Goal: Task Accomplishment & Management: Manage account settings

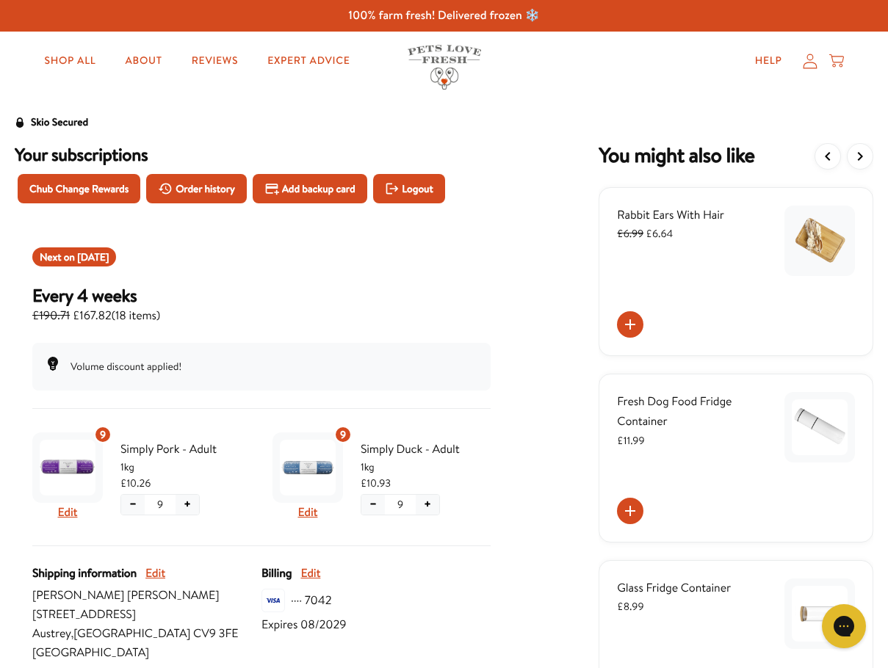
scroll to position [294, 0]
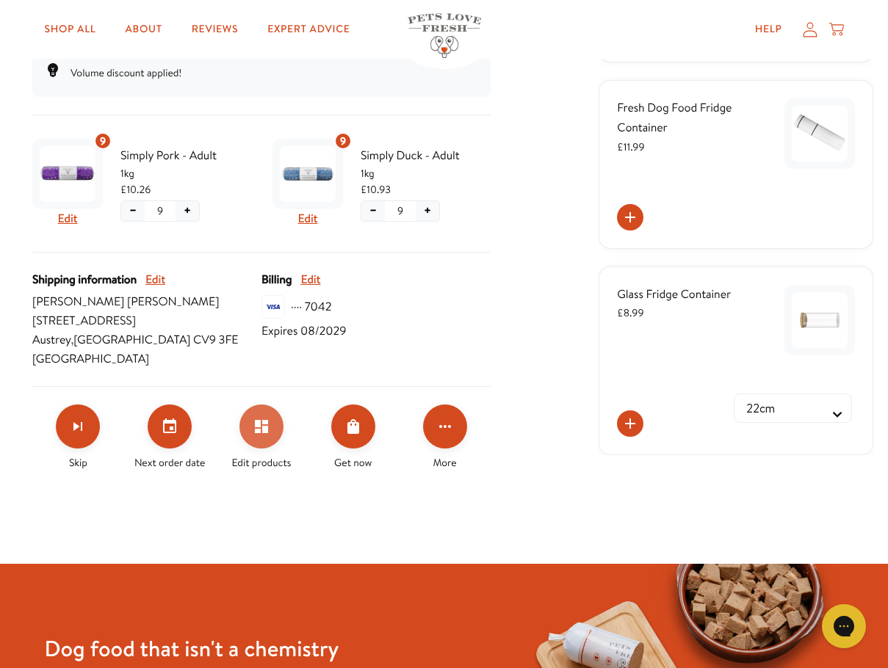
click at [258, 426] on icon "Edit products" at bounding box center [261, 426] width 13 height 13
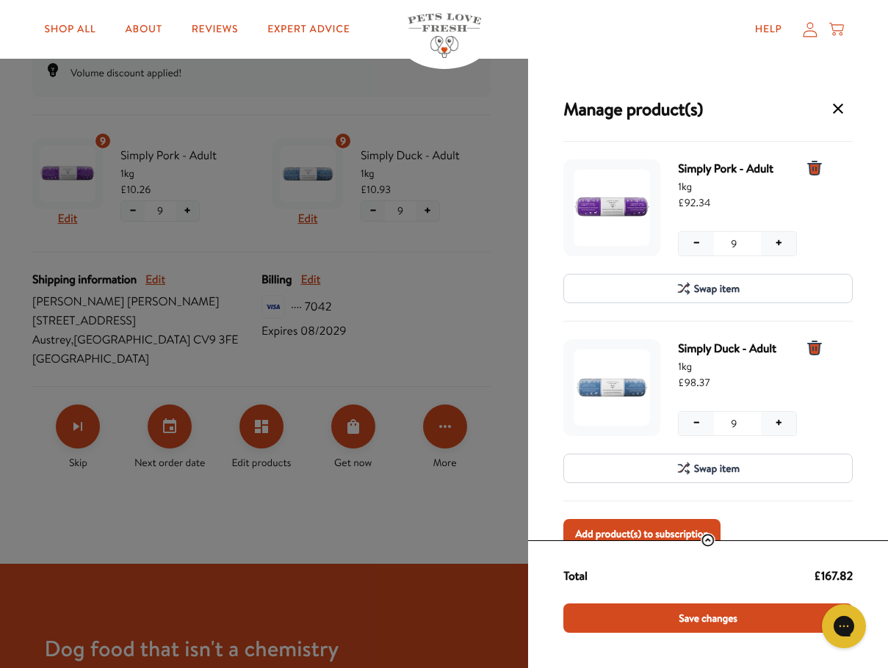
click at [815, 347] on icon "9 units for Simply Duck - Adult, 1kg" at bounding box center [814, 348] width 13 height 13
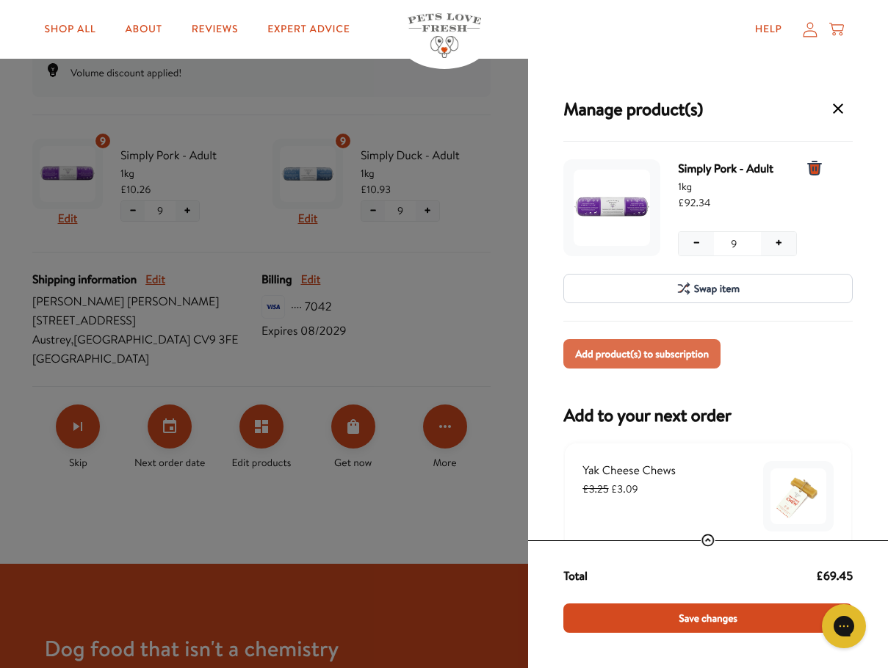
click at [632, 356] on span "Add product(s) to subscription" at bounding box center [642, 354] width 134 height 16
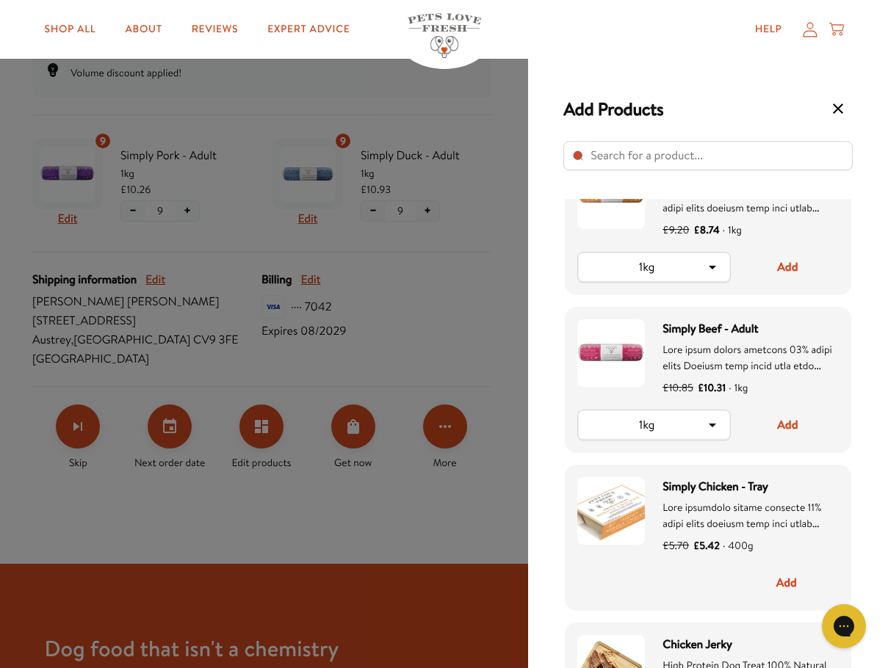
scroll to position [1175, 0]
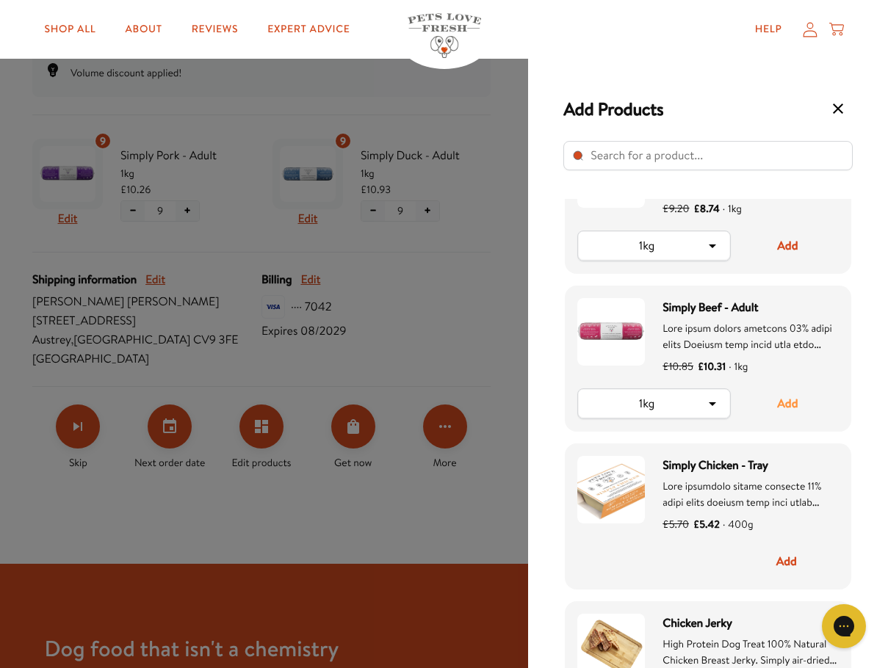
click at [784, 403] on button "Add" at bounding box center [788, 404] width 102 height 31
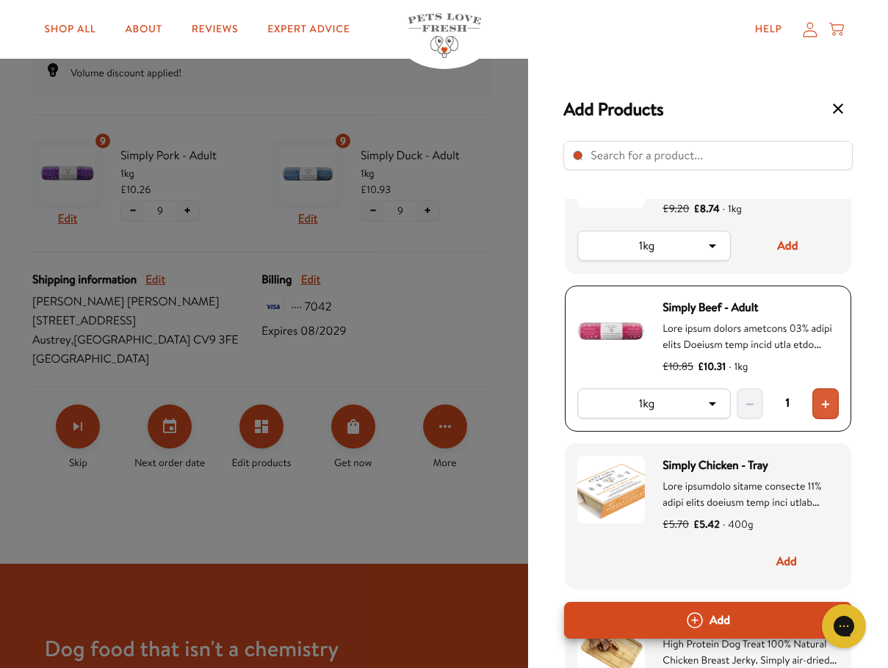
click at [830, 406] on span "+" at bounding box center [826, 404] width 10 height 18
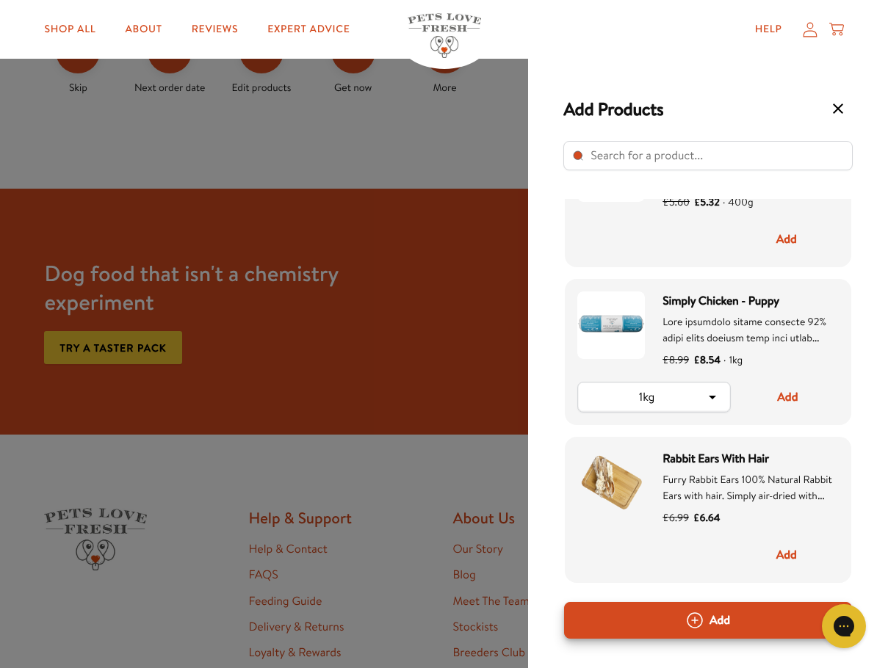
scroll to position [666, 0]
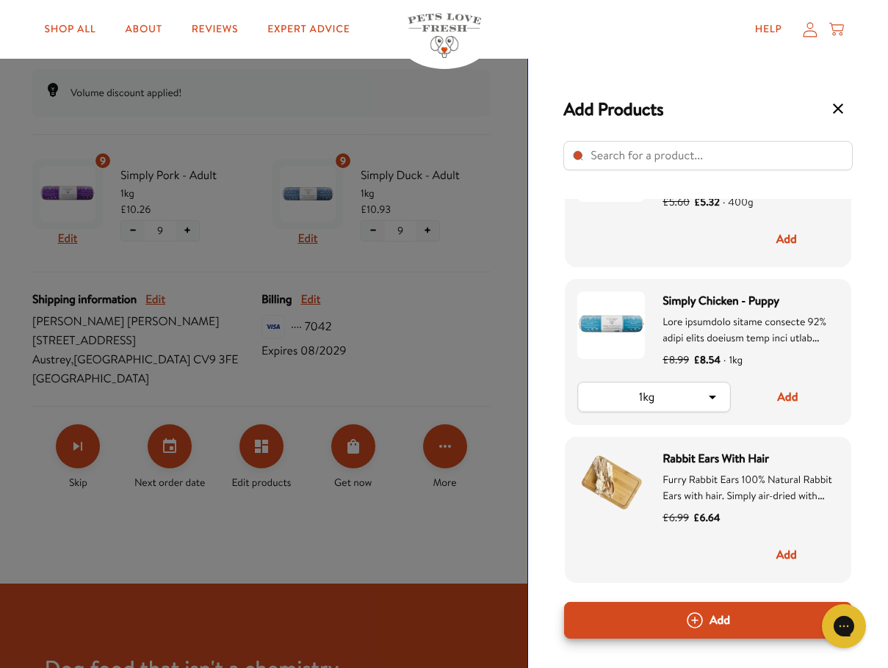
click at [881, 478] on div "Add Products Yak Cheese Chews 100% natural, hard cheese chew made using an auth…" at bounding box center [708, 364] width 360 height 610
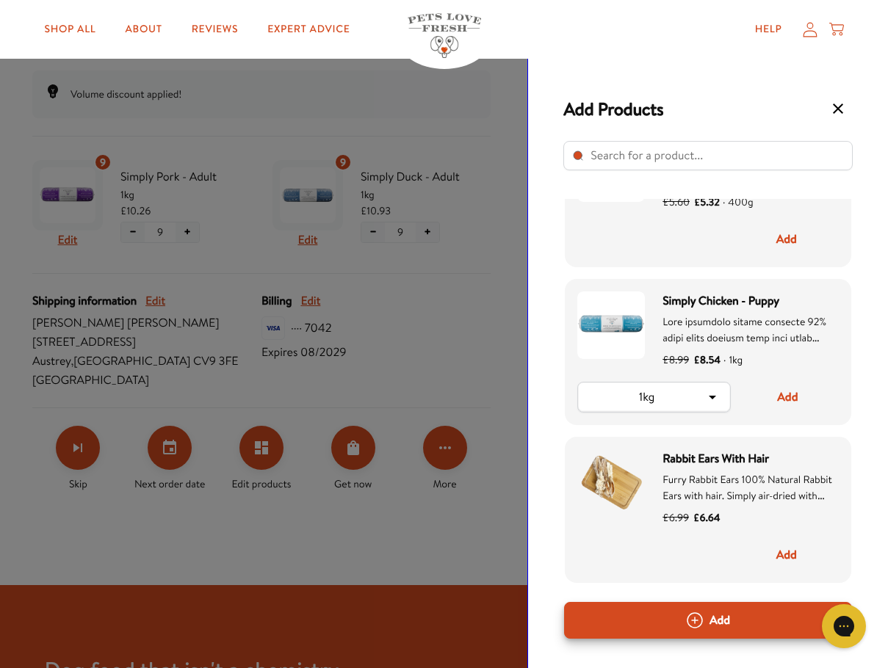
scroll to position [0, 0]
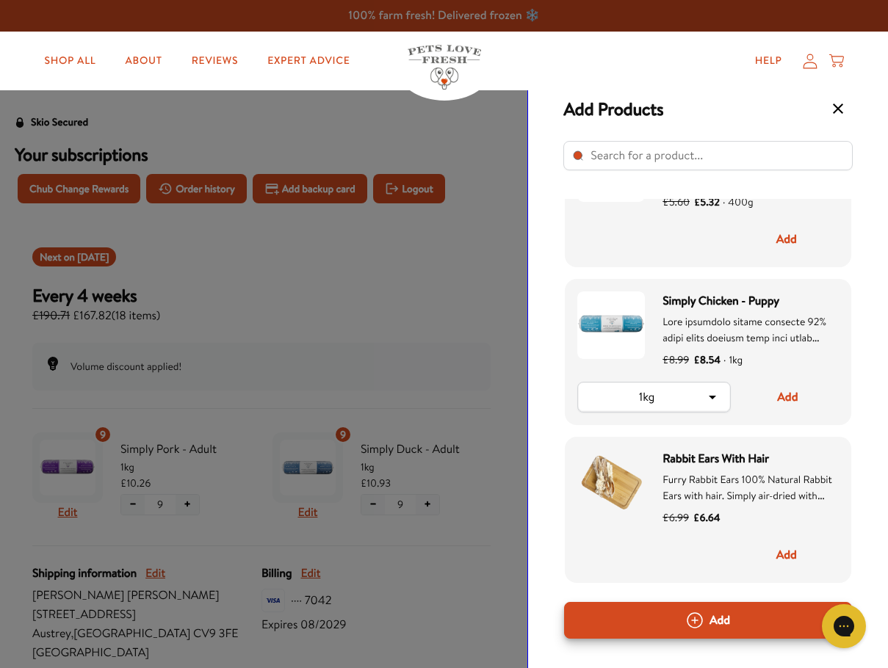
drag, startPoint x: 554, startPoint y: 234, endPoint x: 542, endPoint y: 265, distance: 33.7
click at [547, 240] on div "Add Products Yak Cheese Chews 100% natural, hard cheese chew made using an auth…" at bounding box center [708, 364] width 360 height 610
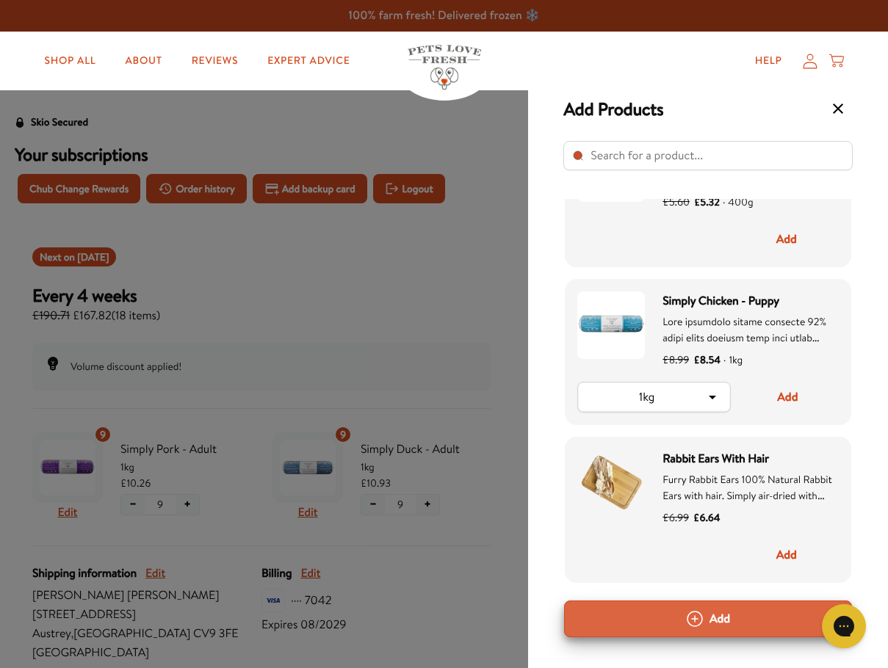
click at [722, 619] on button "Add" at bounding box center [708, 619] width 288 height 37
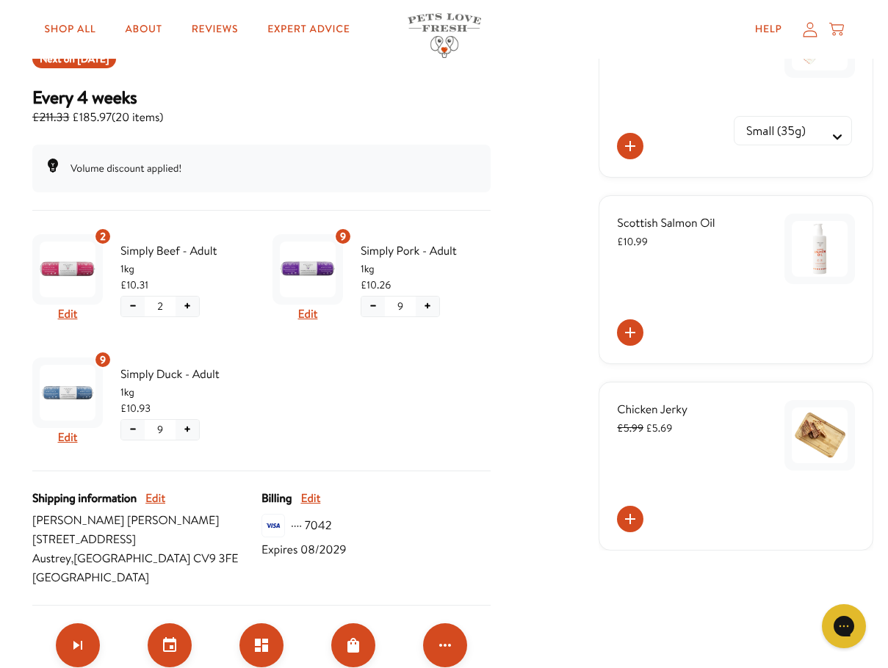
scroll to position [490, 0]
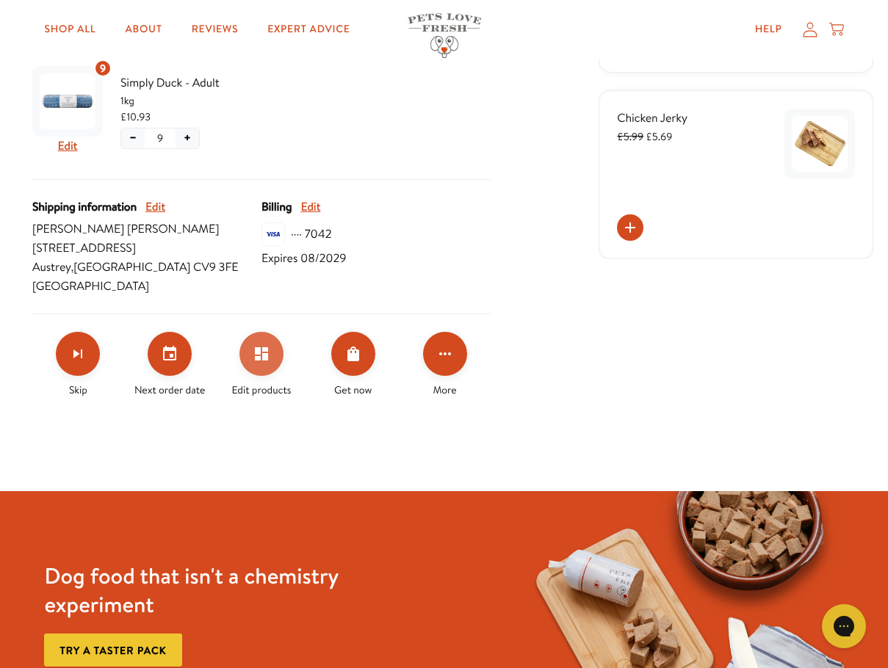
click at [256, 348] on icon "Edit products" at bounding box center [261, 353] width 13 height 13
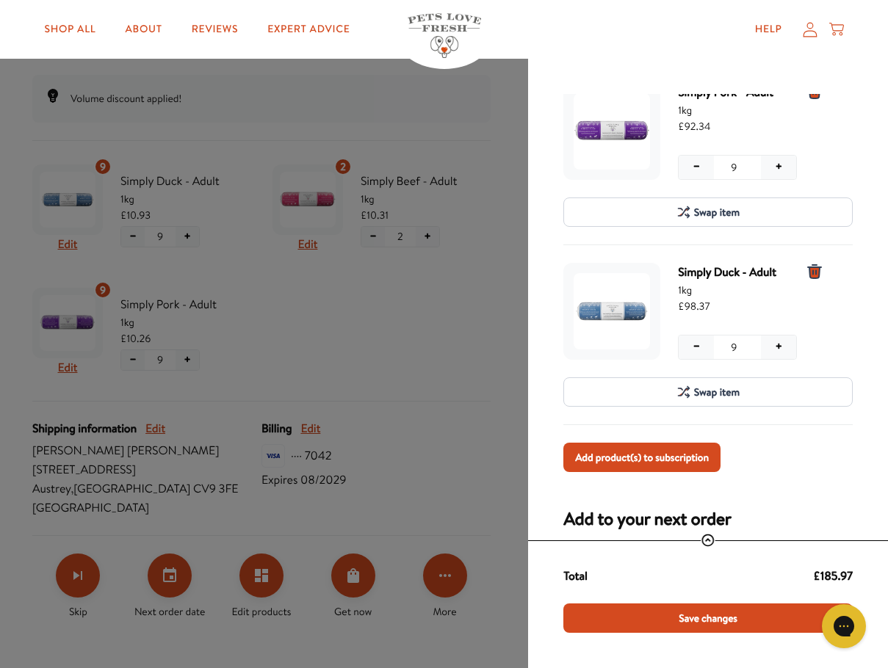
scroll to position [294, 0]
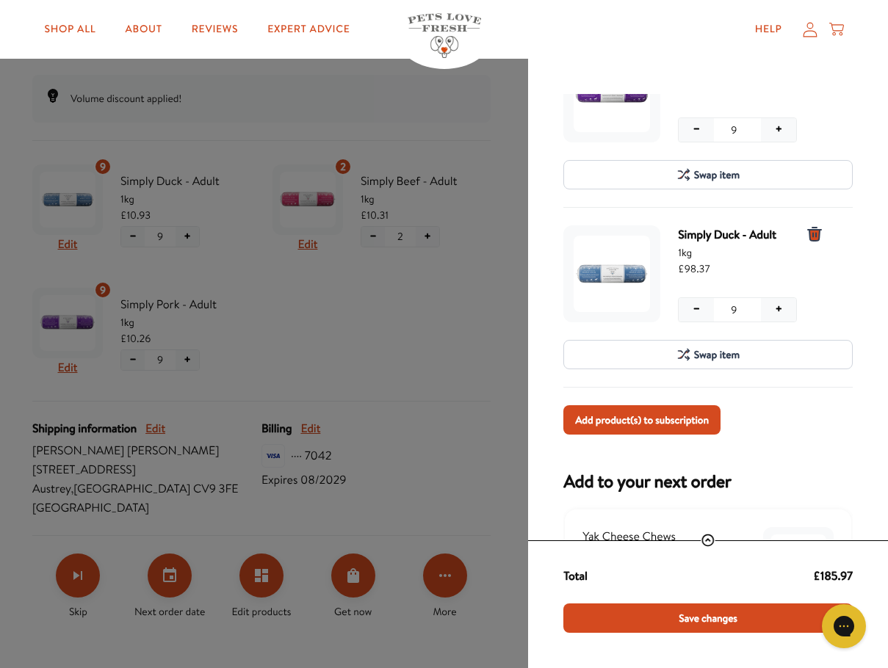
click at [816, 235] on icon "9 units for Simply Duck - Adult, 1kg" at bounding box center [814, 234] width 13 height 13
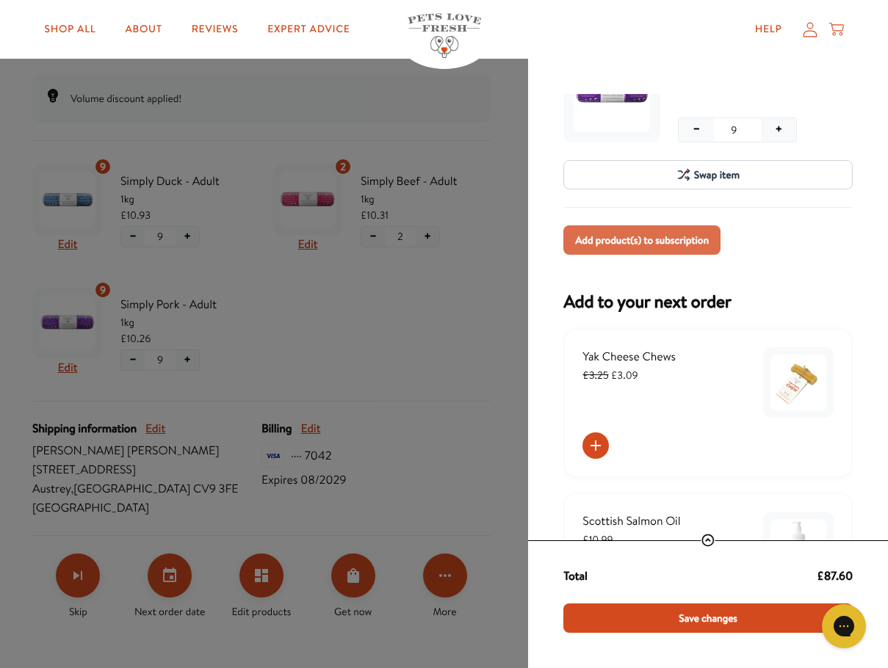
click at [710, 243] on button "Add product(s) to subscription" at bounding box center [641, 240] width 157 height 29
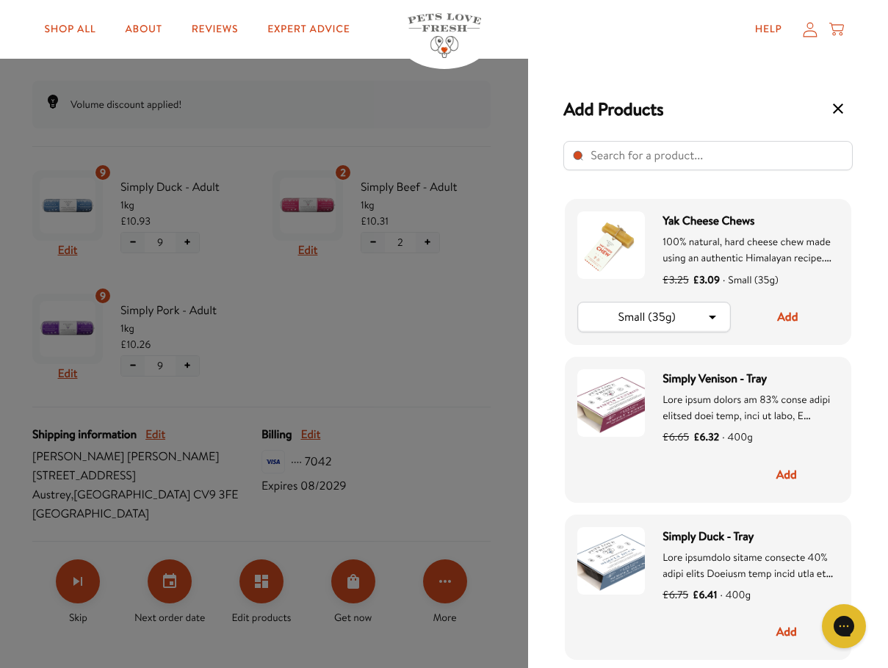
scroll to position [0, 0]
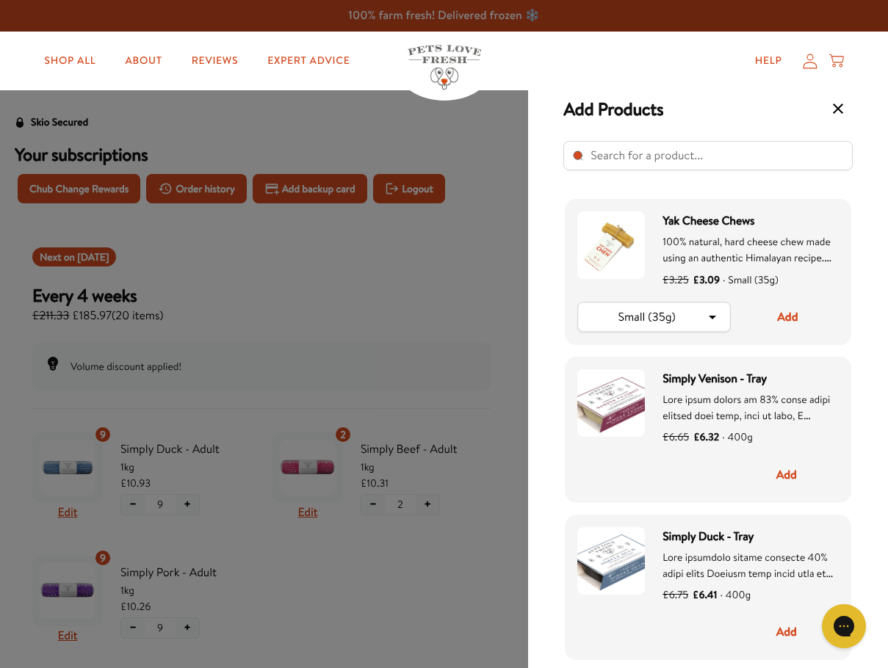
click at [656, 159] on input "Select product" at bounding box center [707, 155] width 289 height 29
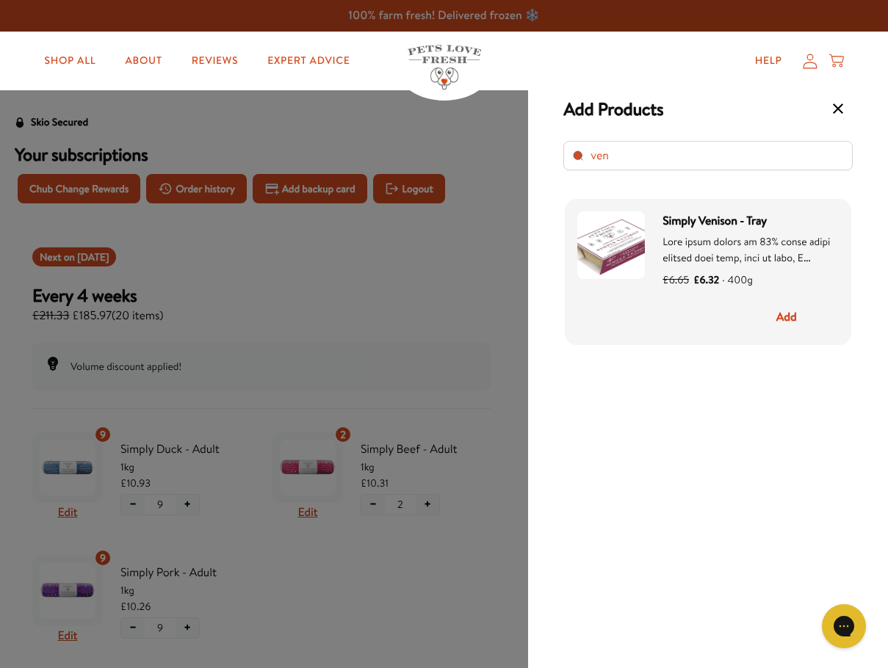
type input "ven"
click at [688, 220] on span "Simply Venison - Tray" at bounding box center [751, 221] width 176 height 19
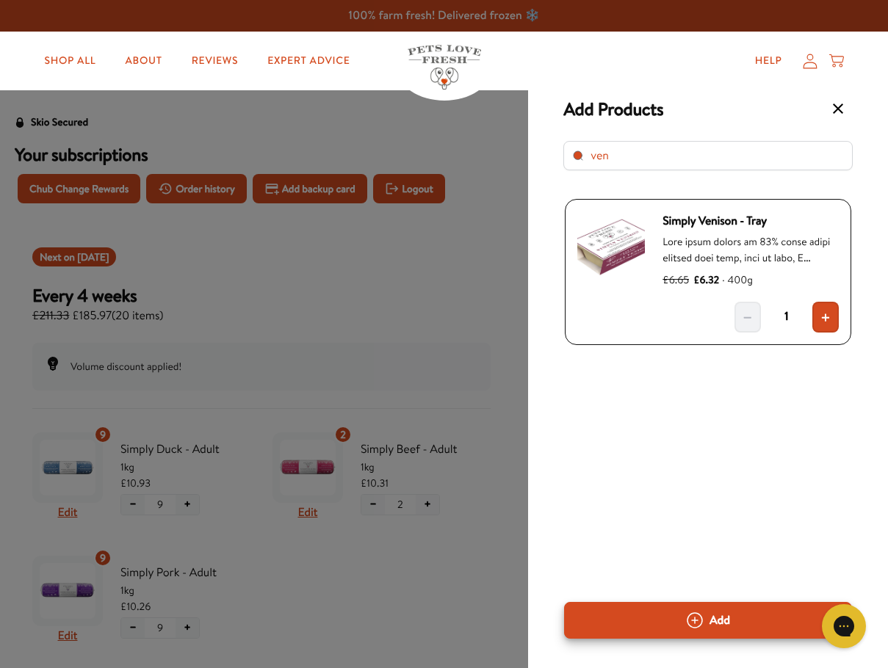
click at [676, 226] on span "Simply Venison - Tray" at bounding box center [751, 221] width 176 height 19
click at [616, 247] on img "Select product" at bounding box center [611, 246] width 68 height 68
click at [729, 455] on div "Simply Venison - Tray £6.65 £6.32 · 400g − 1 +" at bounding box center [707, 433] width 289 height 469
click at [749, 456] on div "Simply Venison - Tray £6.65 £6.32 · 400g − 1 +" at bounding box center [707, 433] width 289 height 469
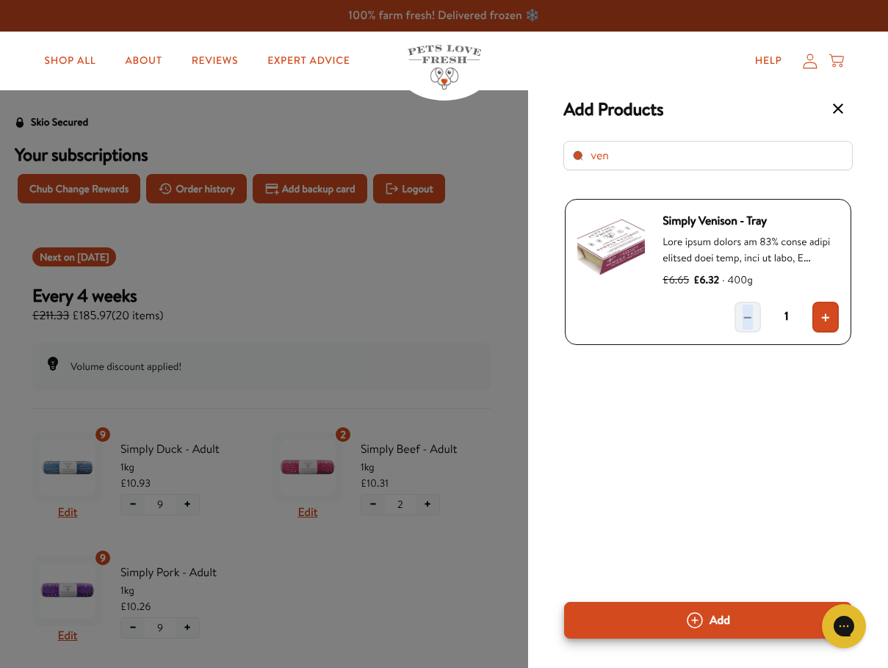
click at [839, 107] on icon "Select product" at bounding box center [838, 109] width 10 height 10
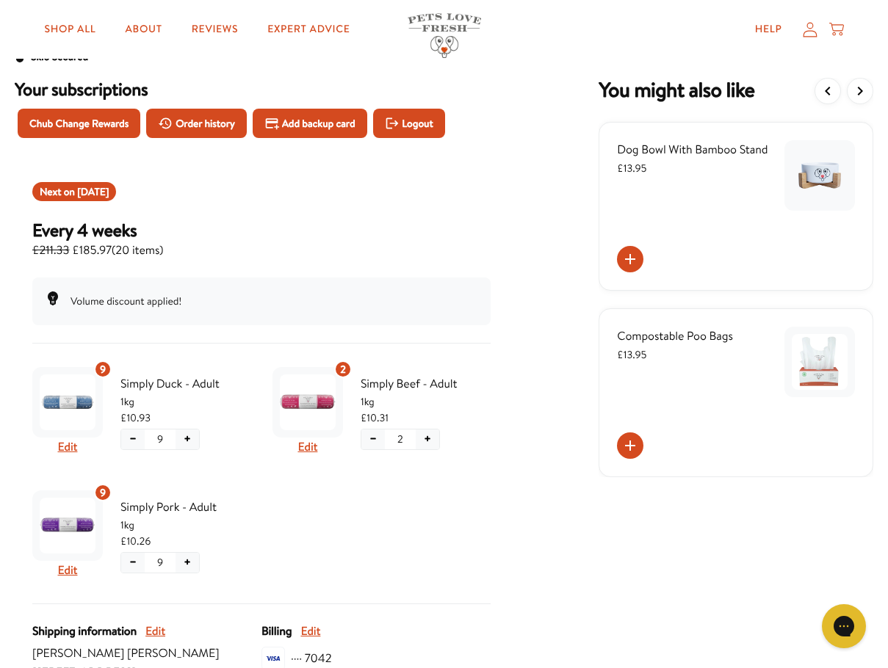
scroll to position [98, 0]
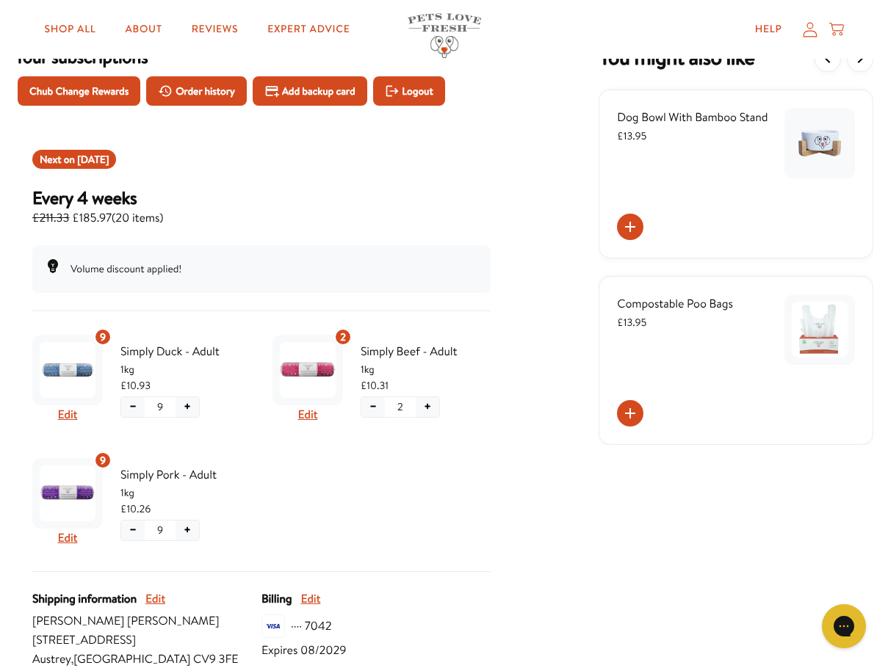
click at [432, 403] on button "+" at bounding box center [428, 407] width 24 height 20
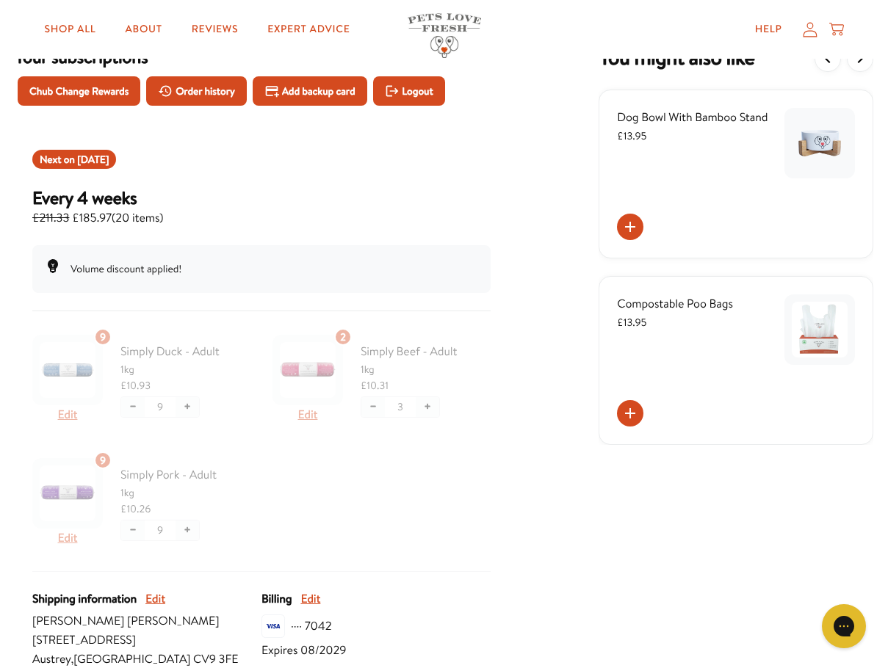
click at [469, 491] on div at bounding box center [261, 450] width 458 height 243
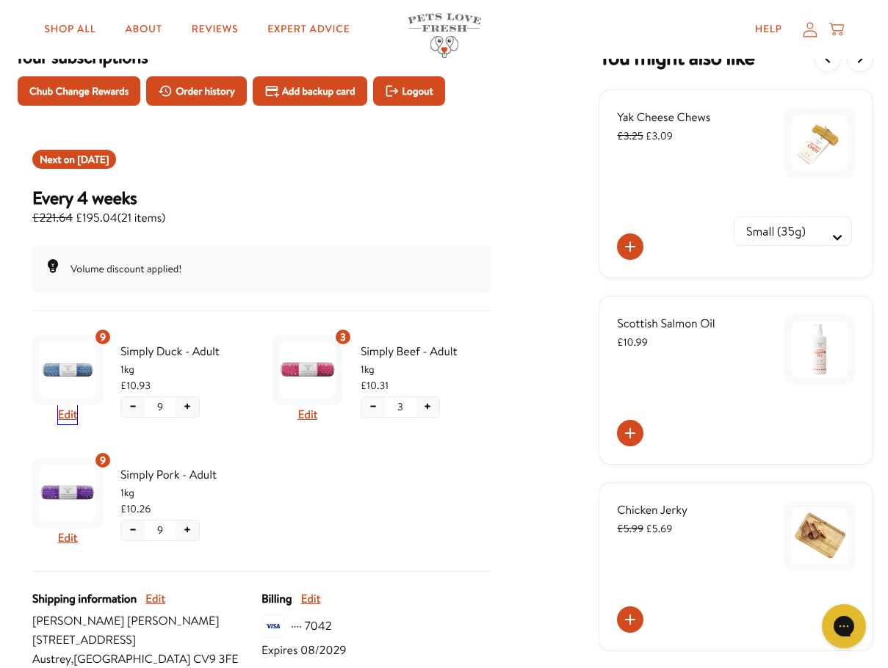
click at [66, 418] on button "Edit" at bounding box center [68, 414] width 20 height 19
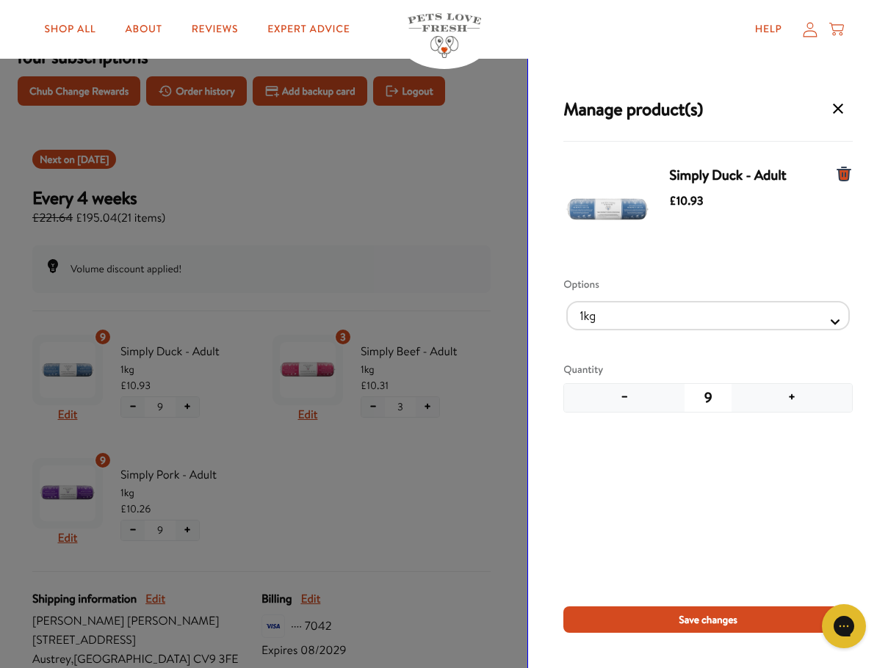
click at [843, 175] on icon "Manage products for subscription" at bounding box center [843, 173] width 13 height 13
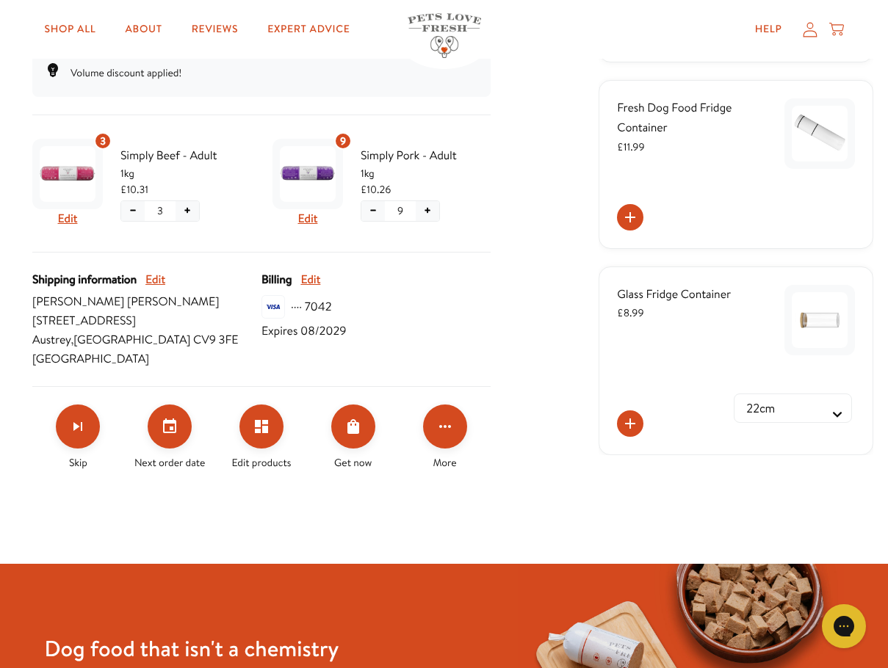
scroll to position [196, 0]
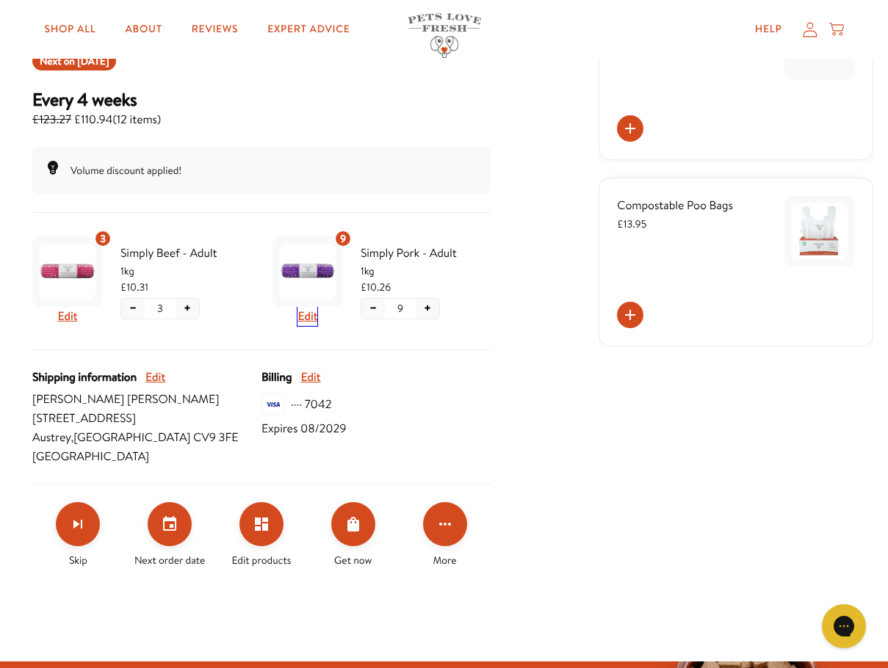
click at [309, 314] on button "Edit" at bounding box center [307, 316] width 20 height 19
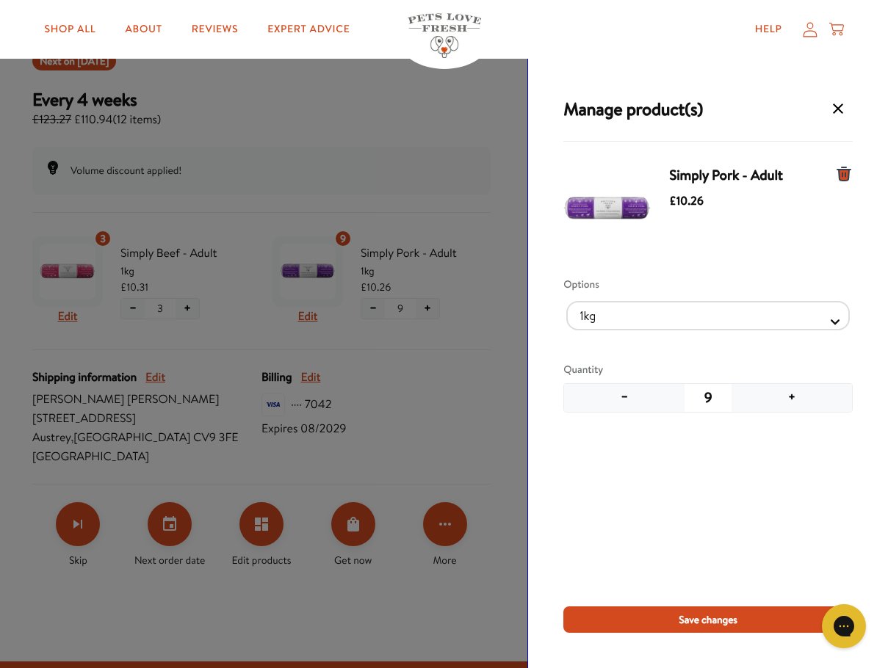
click at [715, 400] on div "9" at bounding box center [708, 398] width 47 height 21
click at [792, 401] on button "+" at bounding box center [792, 398] width 120 height 28
click at [790, 402] on button "+" at bounding box center [792, 398] width 120 height 28
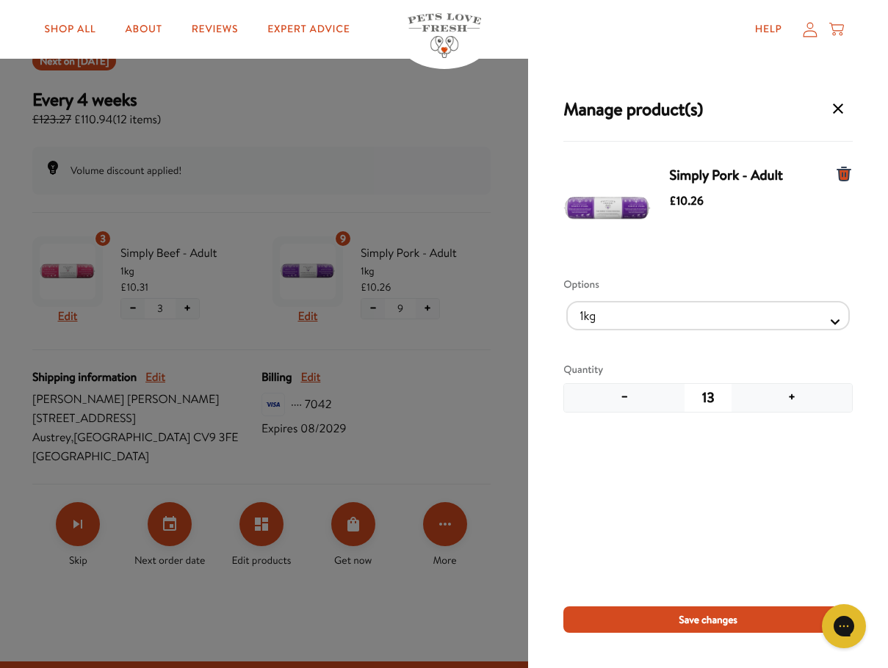
click at [790, 402] on button "+" at bounding box center [792, 398] width 120 height 28
click at [699, 626] on span "Save changes" at bounding box center [708, 620] width 59 height 16
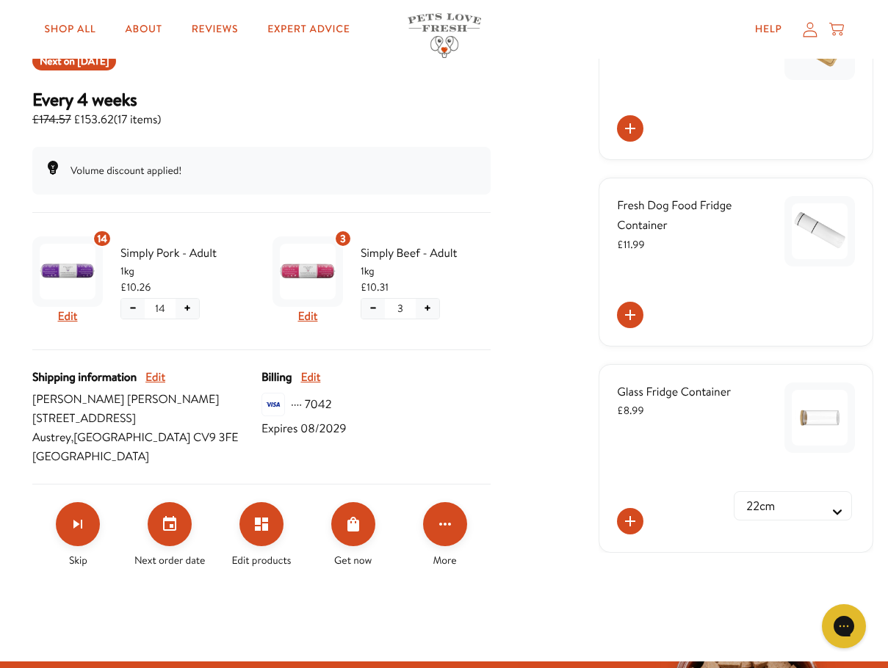
click at [429, 311] on button "+" at bounding box center [428, 309] width 24 height 20
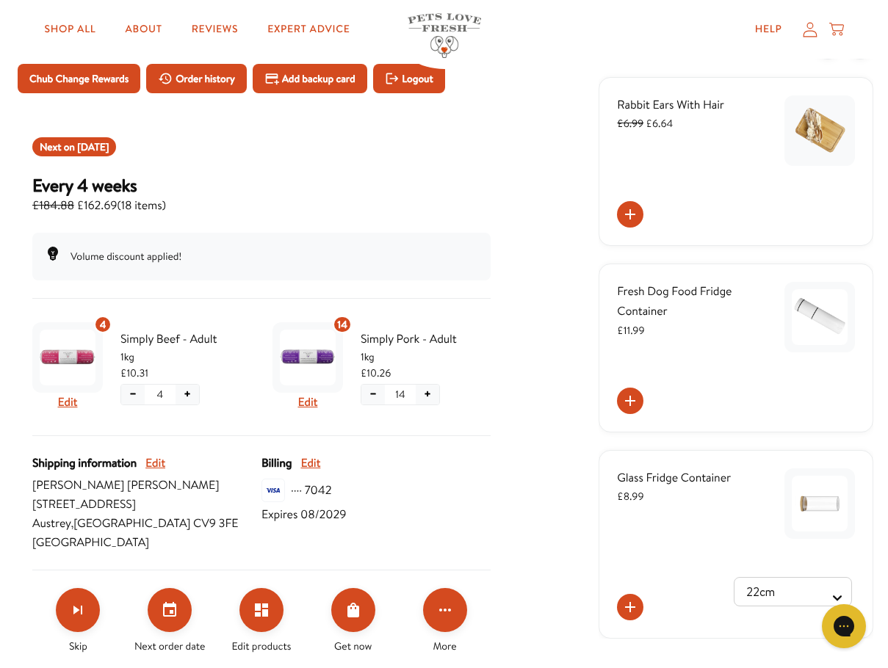
scroll to position [0, 0]
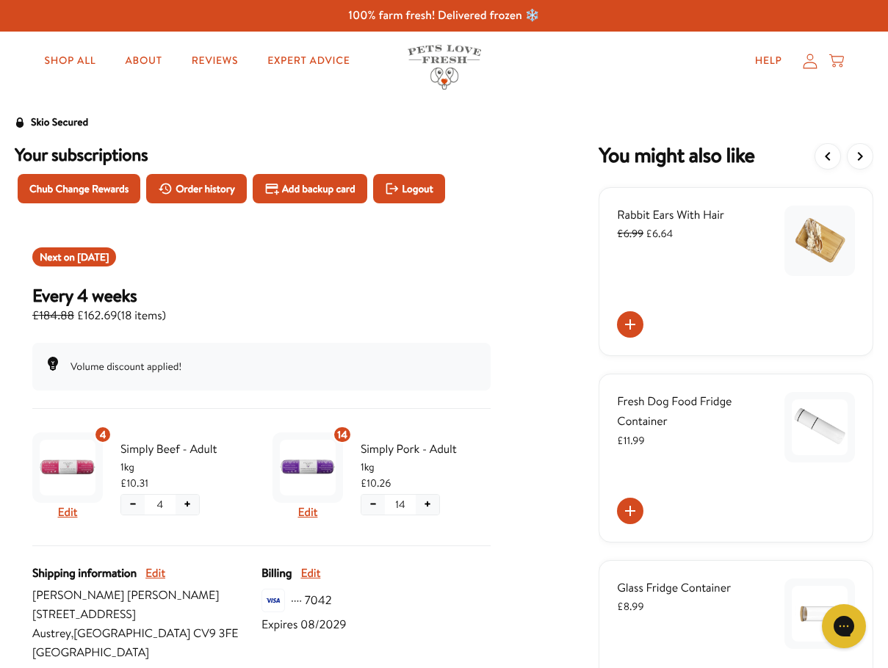
click at [830, 152] on icon "View previous items" at bounding box center [828, 157] width 18 height 18
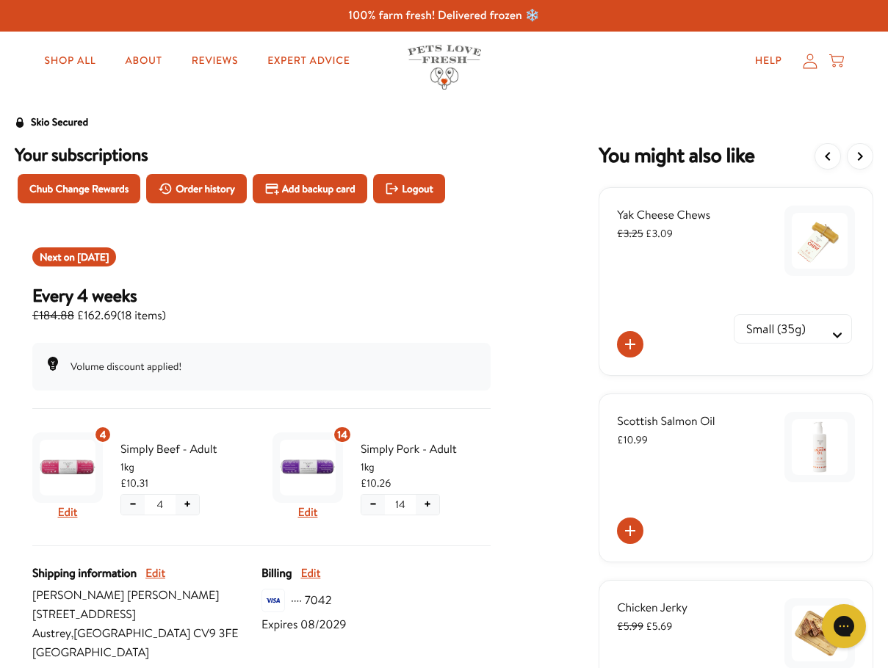
click at [821, 149] on icon "View previous items" at bounding box center [828, 157] width 18 height 18
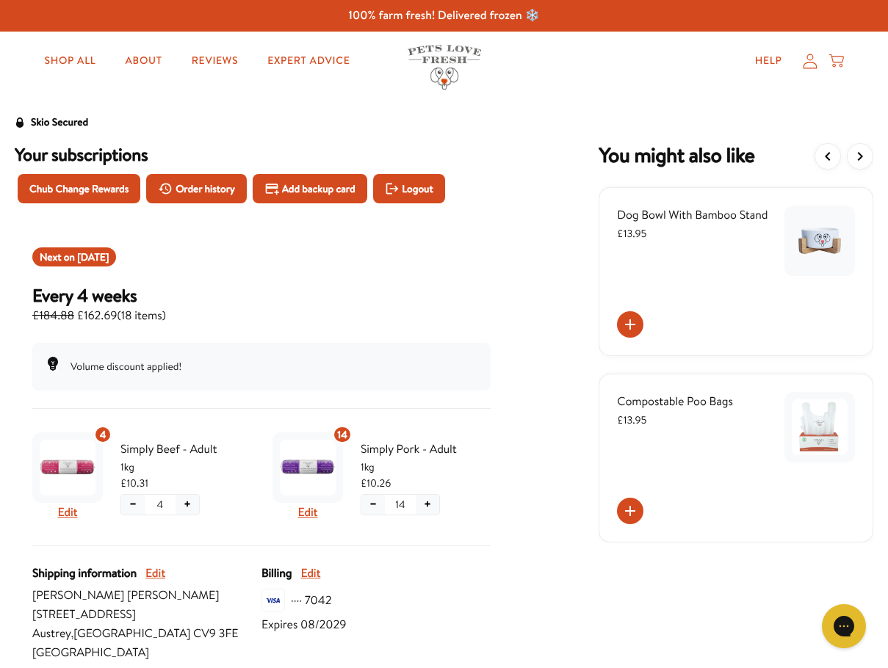
click at [821, 149] on icon "View previous items" at bounding box center [828, 157] width 18 height 18
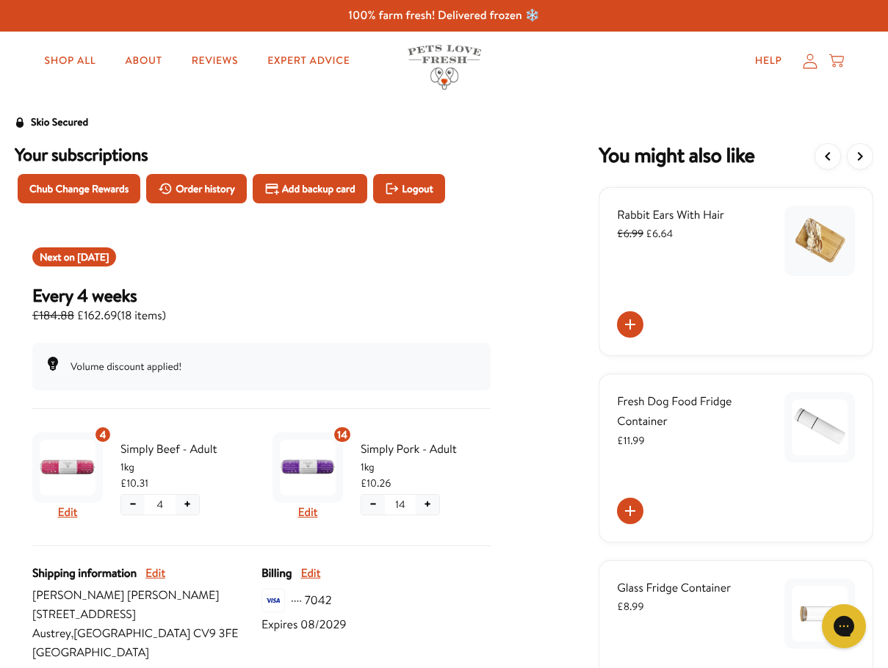
click at [822, 149] on icon "View previous items" at bounding box center [828, 157] width 18 height 18
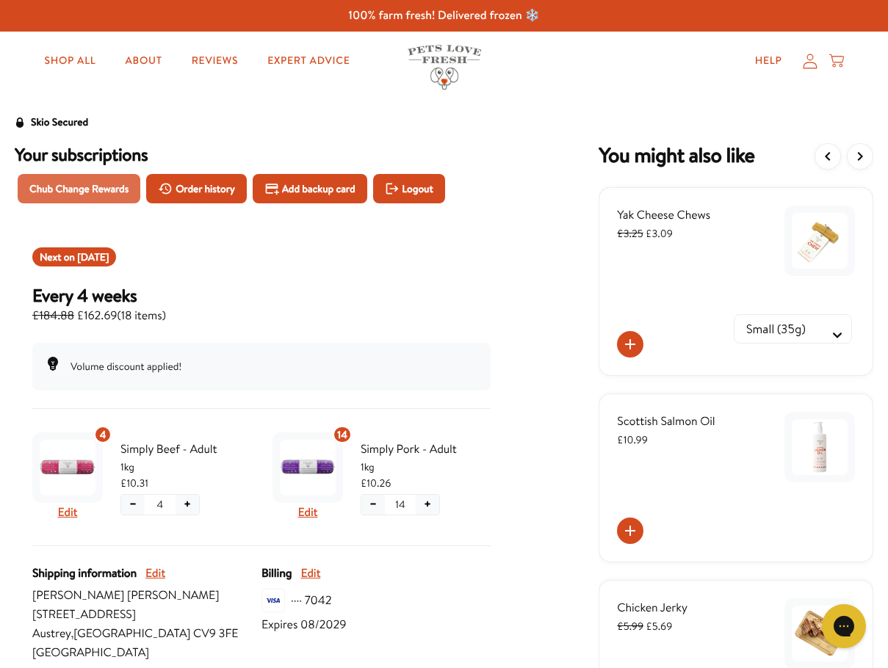
click at [87, 190] on span "Chub Change Rewards" at bounding box center [78, 189] width 99 height 16
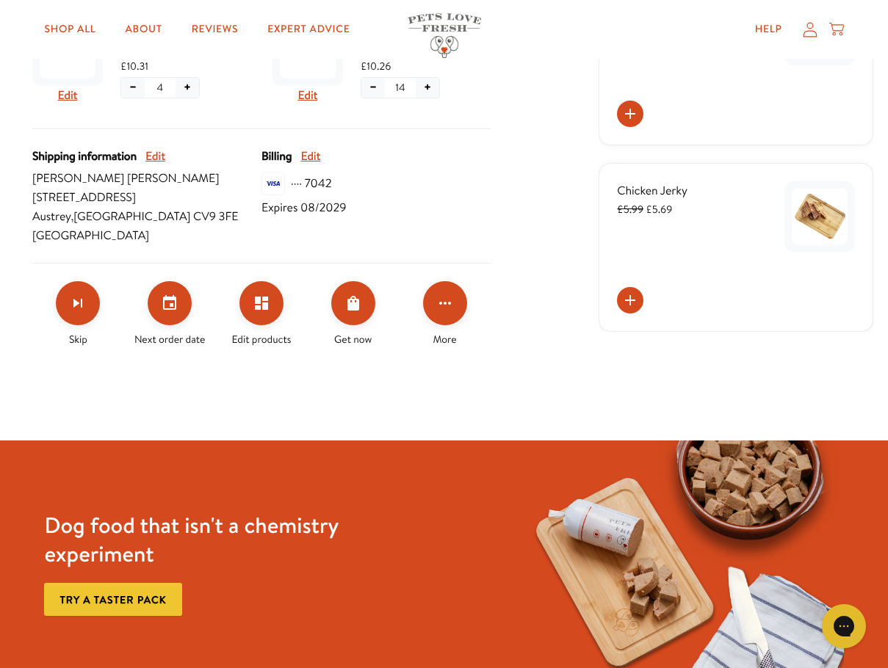
scroll to position [392, 0]
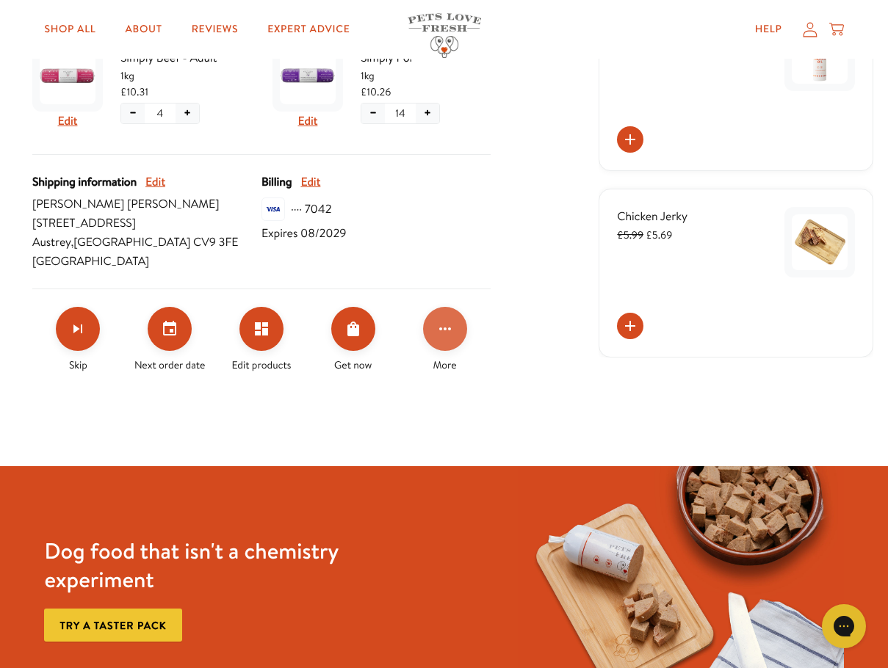
click at [447, 331] on icon "Click for more options" at bounding box center [445, 329] width 18 height 18
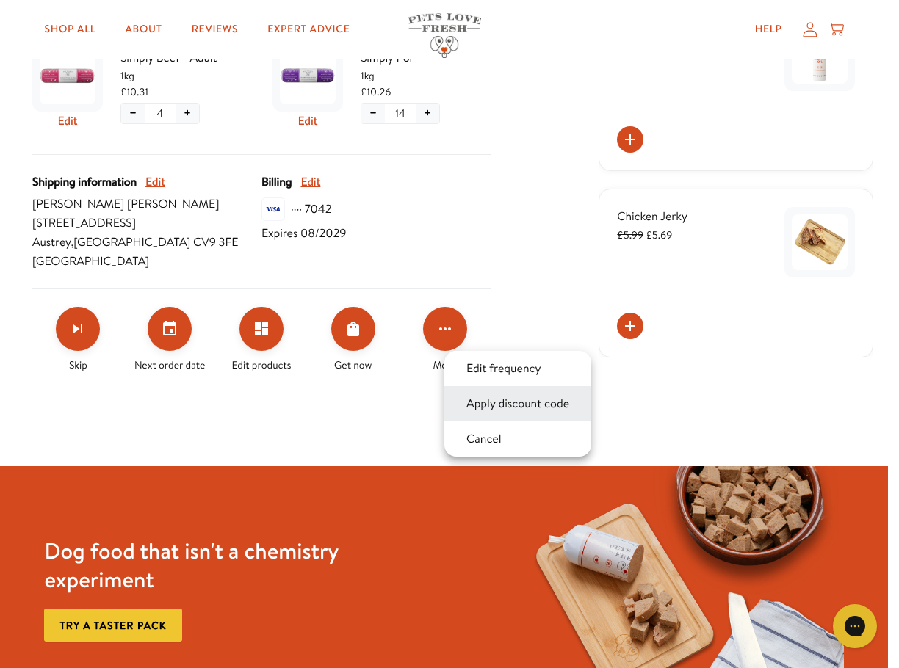
click at [524, 409] on button "Apply discount code" at bounding box center [518, 404] width 112 height 18
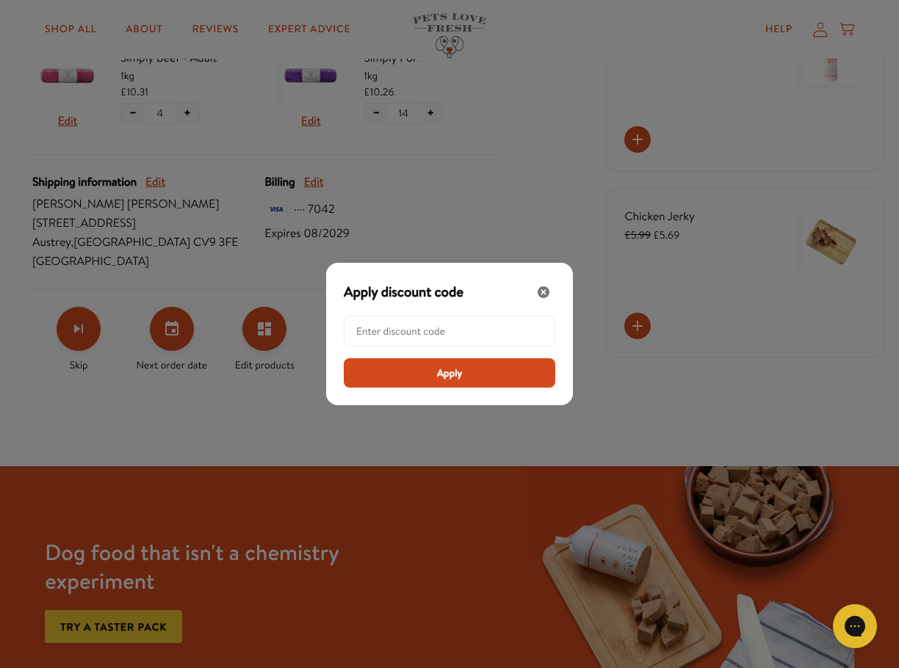
click at [439, 336] on input "Modal" at bounding box center [453, 331] width 195 height 29
paste input "LL-REW-20-PFC4DOTQ"
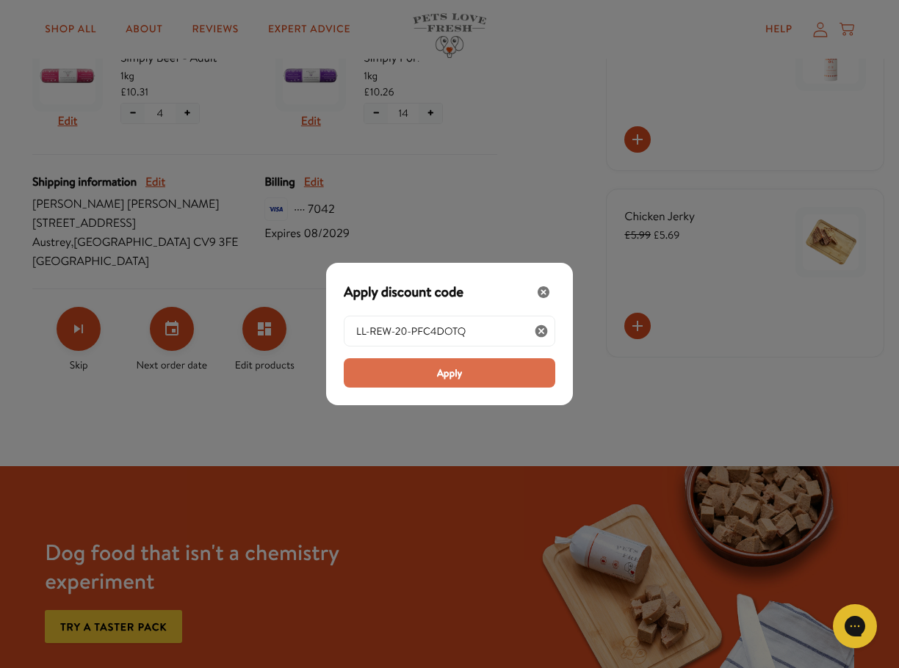
type input "LL-REW-20-PFC4DOTQ"
click at [436, 374] on button "Apply" at bounding box center [450, 372] width 212 height 29
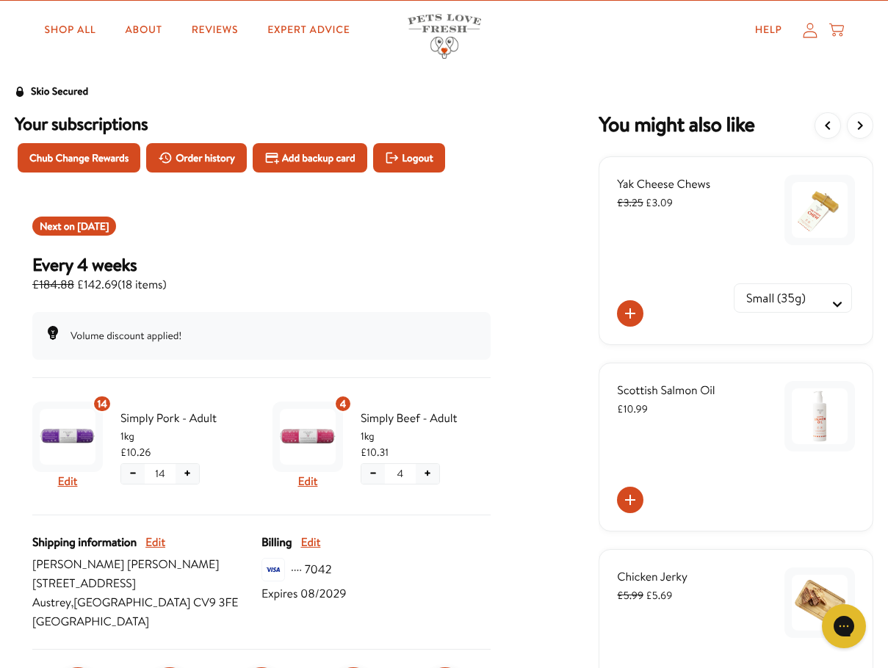
scroll to position [0, 0]
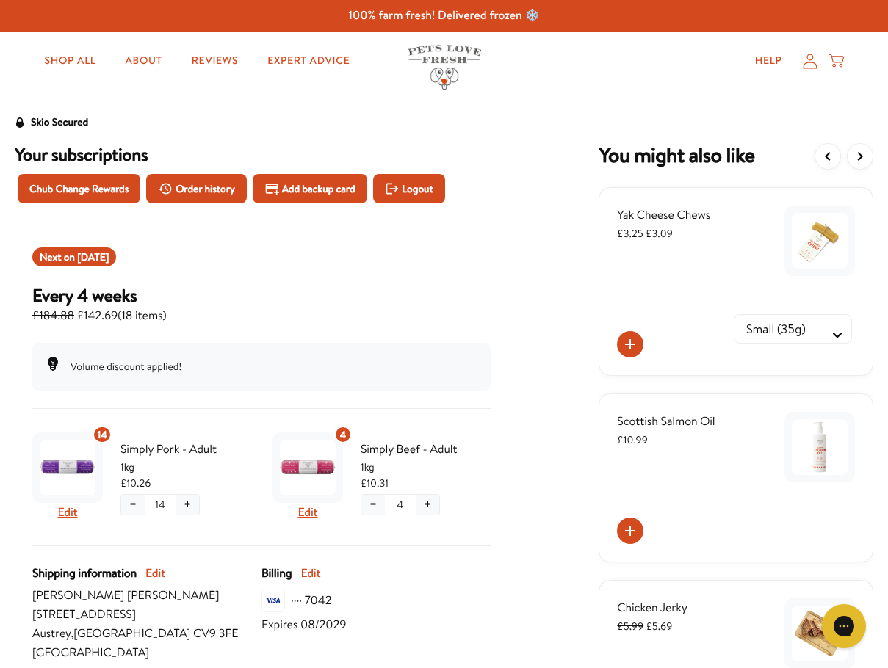
click at [192, 505] on button "+" at bounding box center [188, 505] width 24 height 20
click at [187, 505] on button "+" at bounding box center [188, 505] width 24 height 20
click at [132, 500] on button "−" at bounding box center [133, 505] width 24 height 20
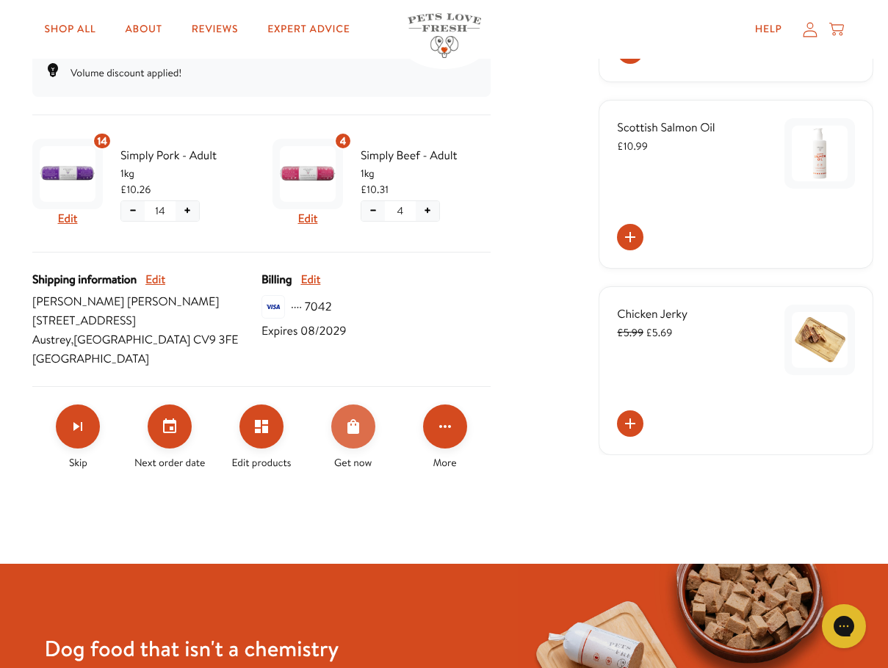
click at [353, 428] on icon "Order Now" at bounding box center [353, 426] width 12 height 15
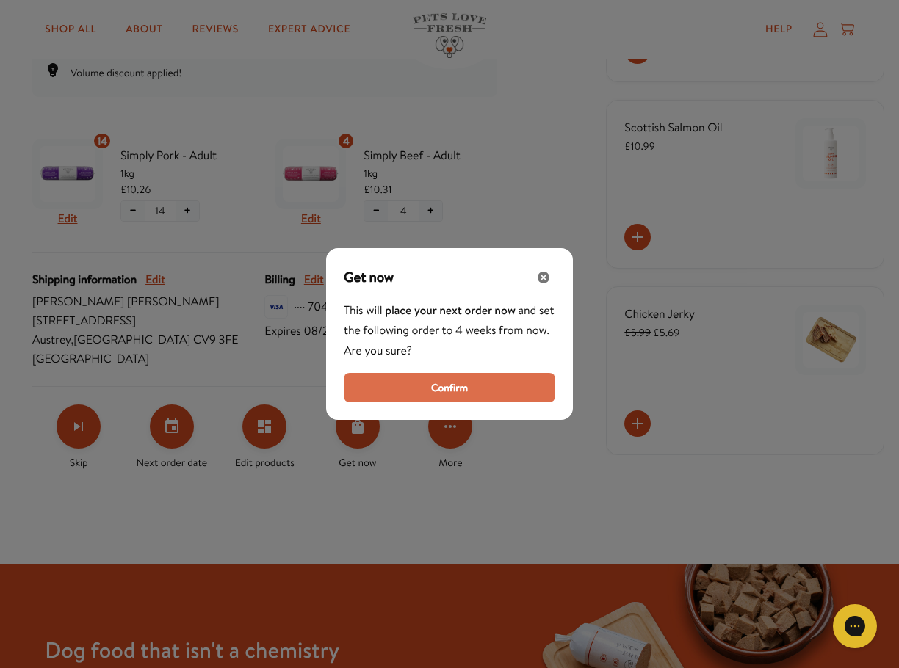
click at [447, 389] on span "Confirm" at bounding box center [449, 388] width 37 height 16
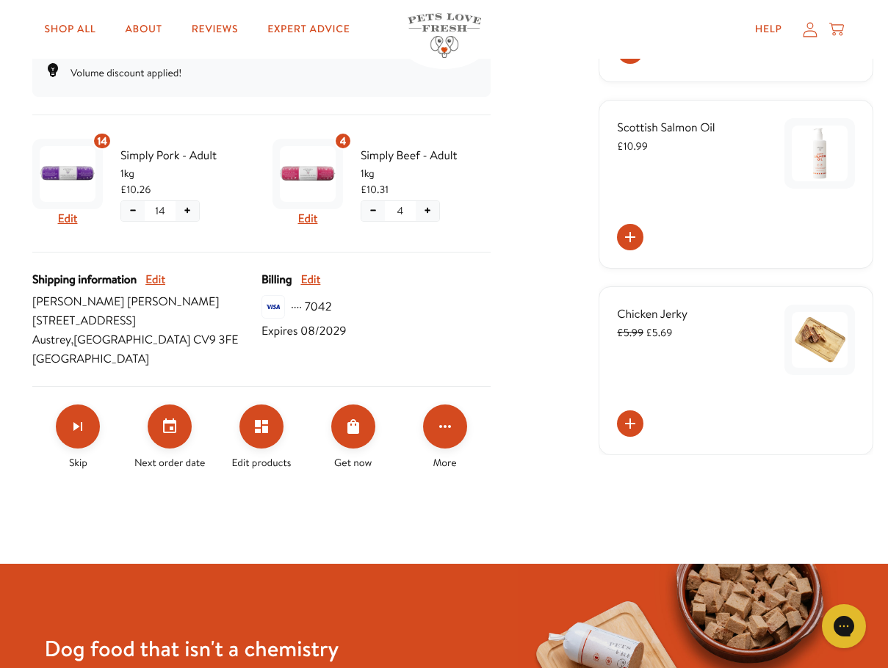
scroll to position [0, 0]
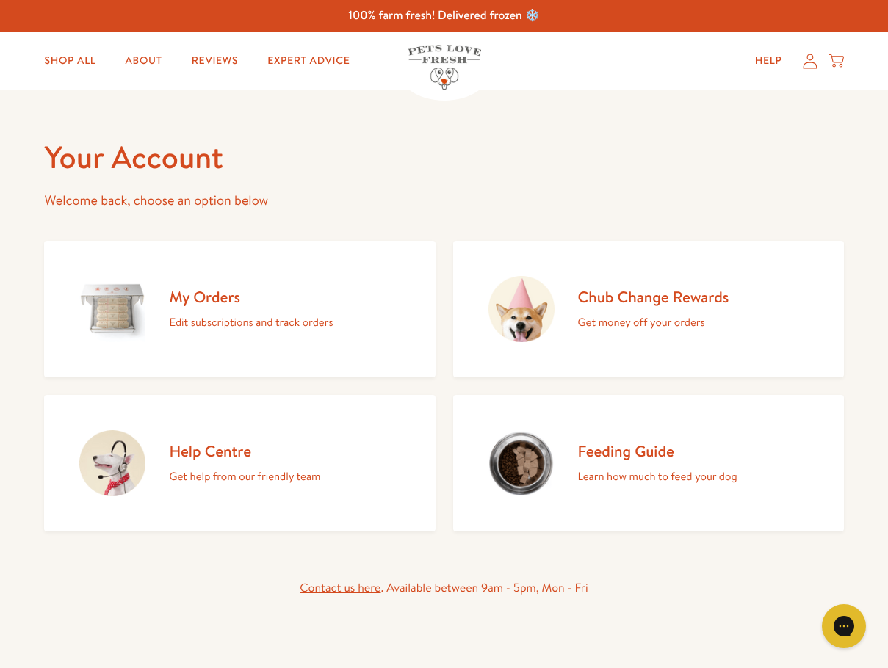
click at [624, 294] on h2 "Chub Change Rewards" at bounding box center [653, 297] width 151 height 20
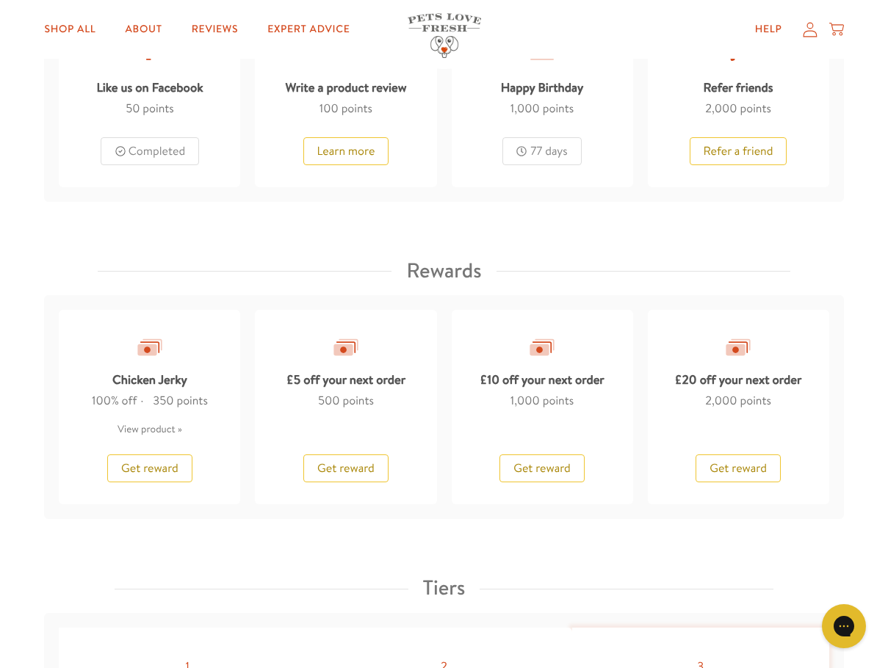
scroll to position [1175, 0]
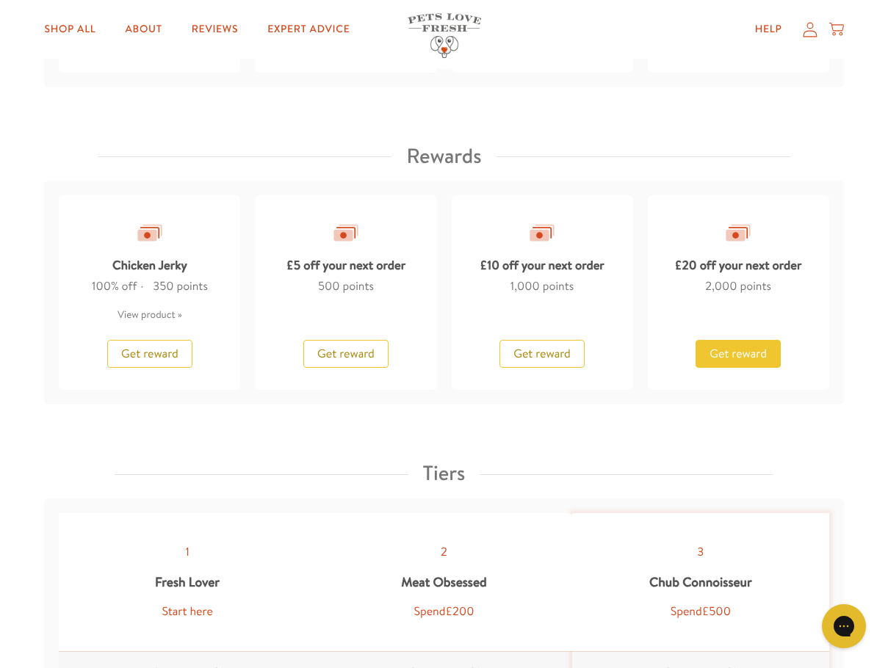
click at [734, 358] on span "Get reward" at bounding box center [738, 354] width 57 height 16
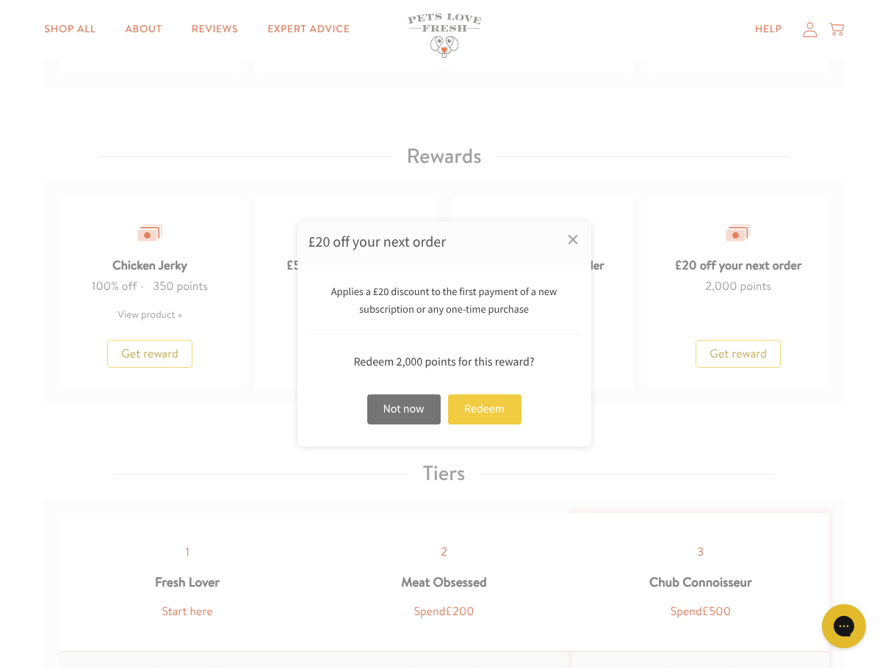
click at [490, 408] on div "Redeem" at bounding box center [484, 409] width 73 height 30
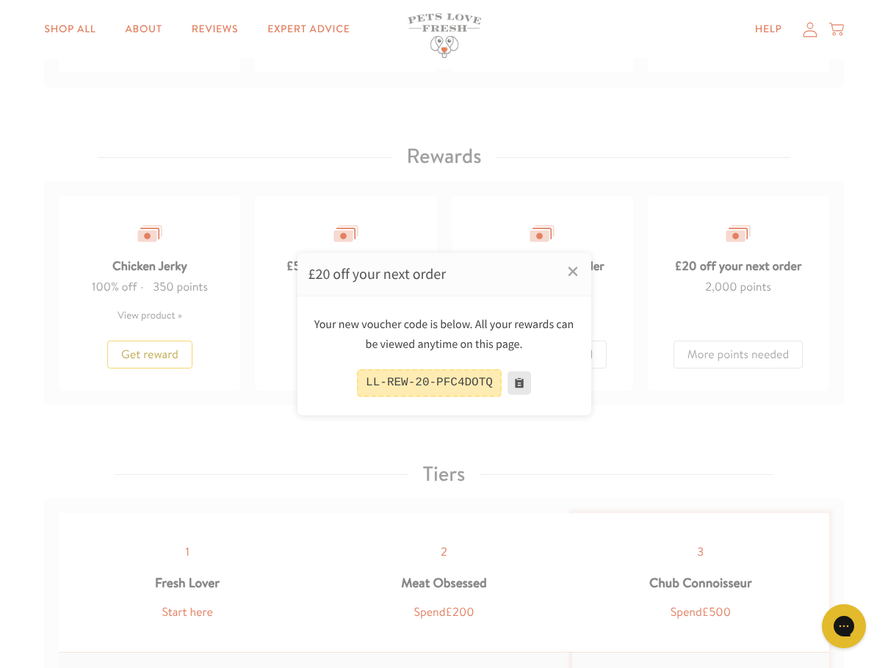
click at [513, 383] on button at bounding box center [520, 384] width 24 height 24
